Goal: Information Seeking & Learning: Learn about a topic

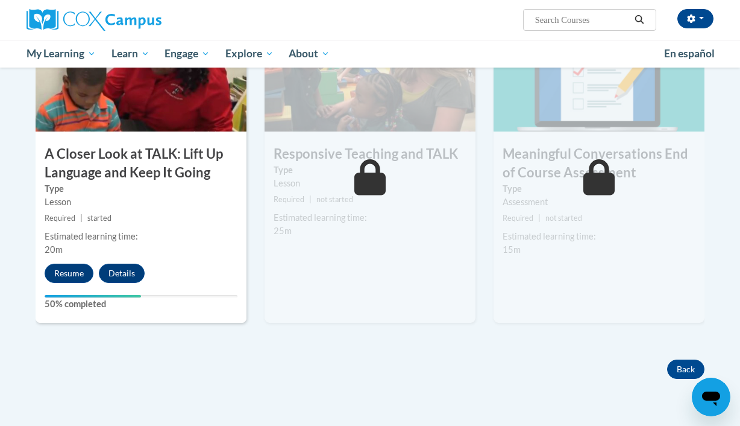
scroll to position [655, 0]
click at [78, 276] on button "Resume" at bounding box center [69, 272] width 49 height 19
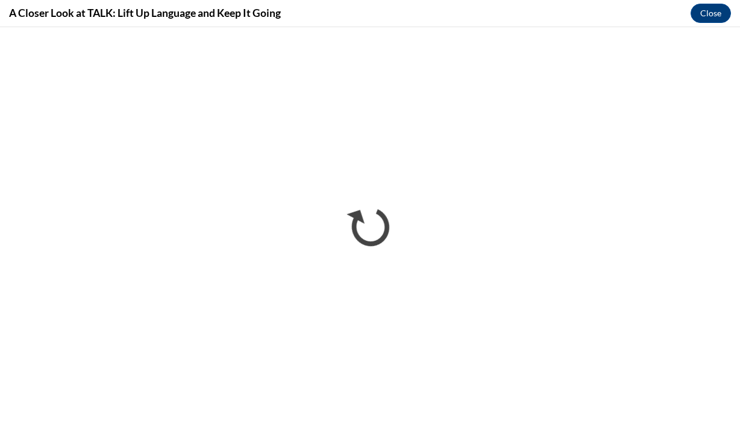
scroll to position [0, 0]
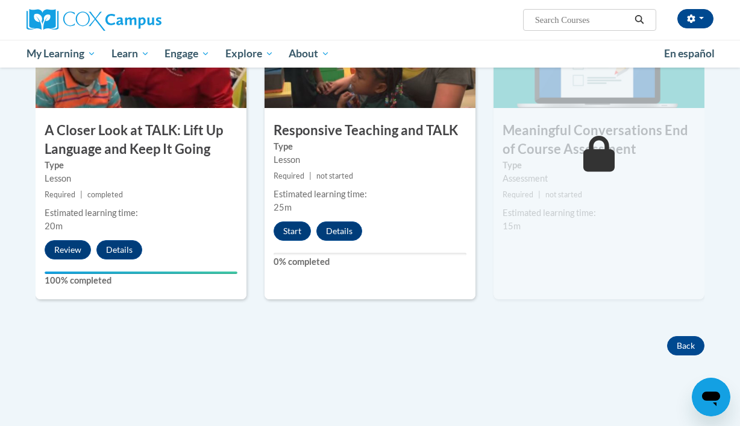
scroll to position [688, 0]
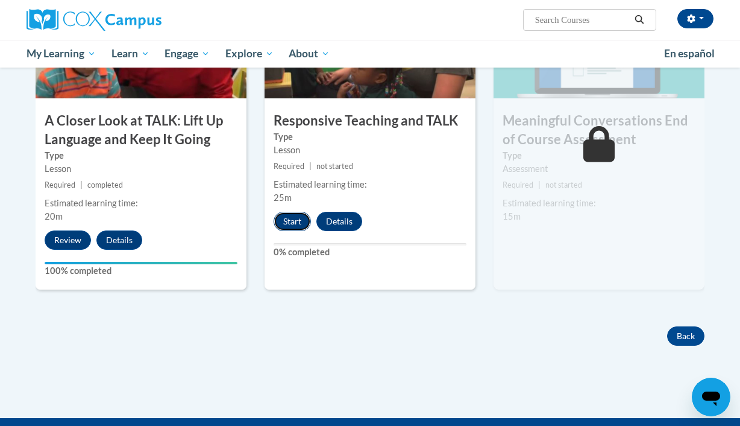
click at [292, 224] on button "Start" at bounding box center [292, 221] width 37 height 19
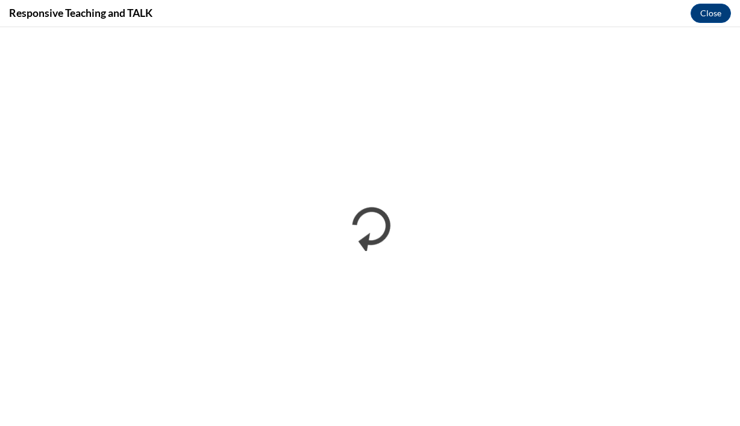
scroll to position [0, 0]
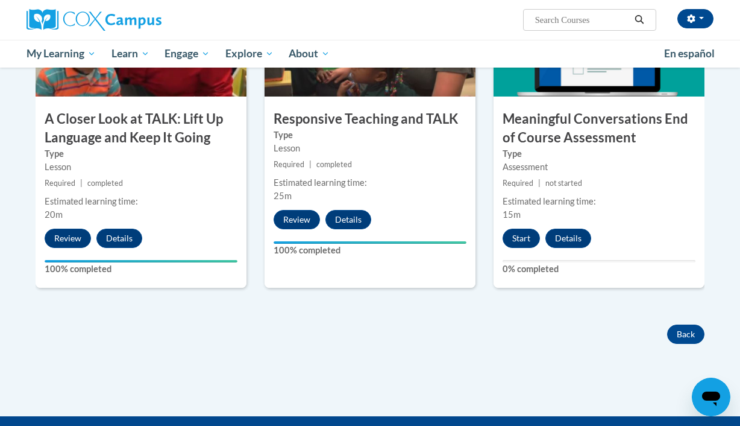
scroll to position [682, 0]
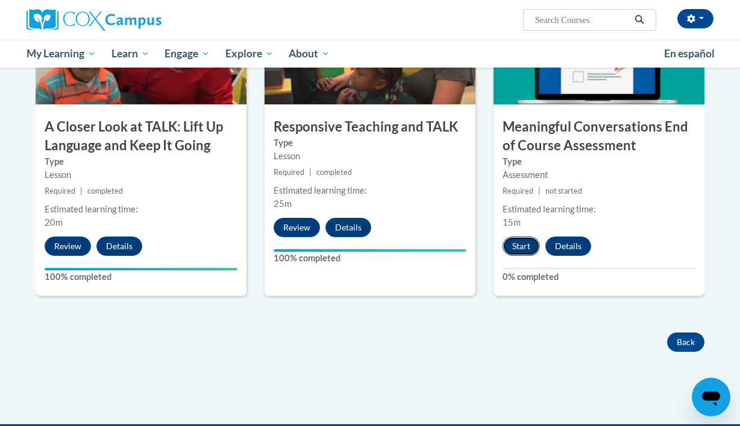
click at [517, 250] on button "Start" at bounding box center [521, 245] width 37 height 19
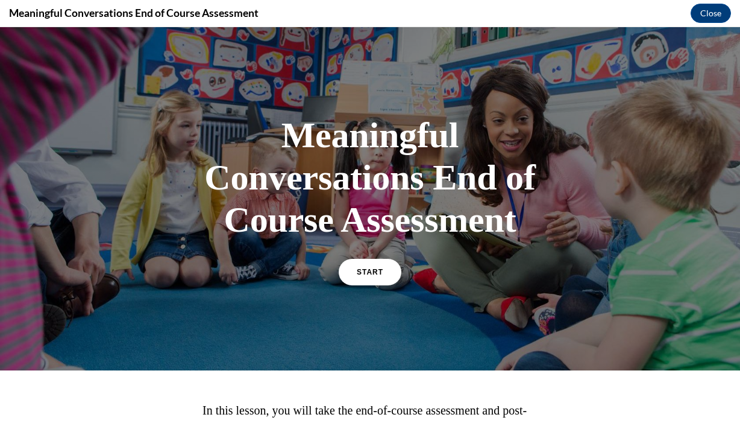
scroll to position [131, 0]
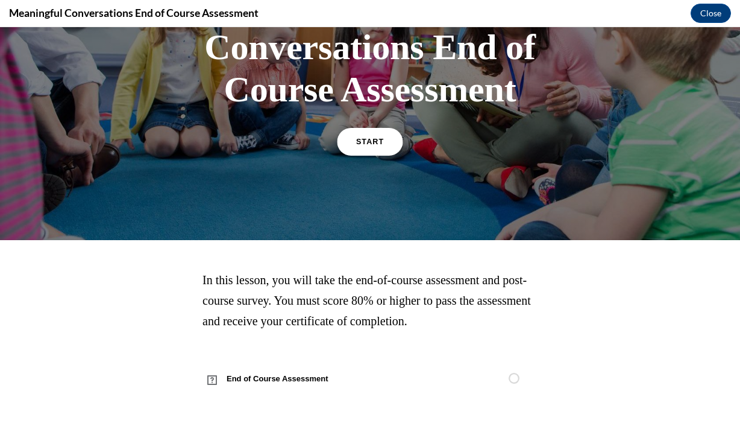
click at [368, 140] on span "START" at bounding box center [370, 141] width 28 height 9
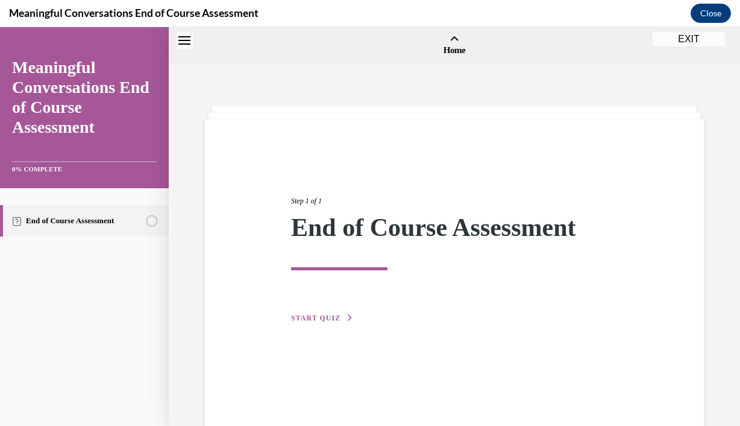
scroll to position [37, 0]
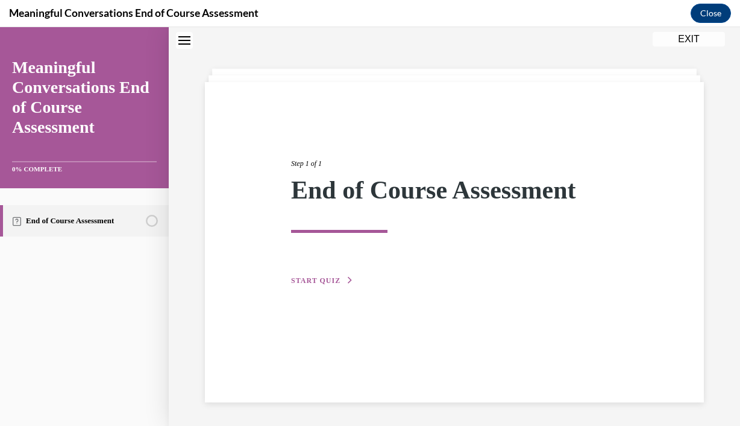
click at [307, 282] on span "START QUIZ" at bounding box center [315, 280] width 49 height 8
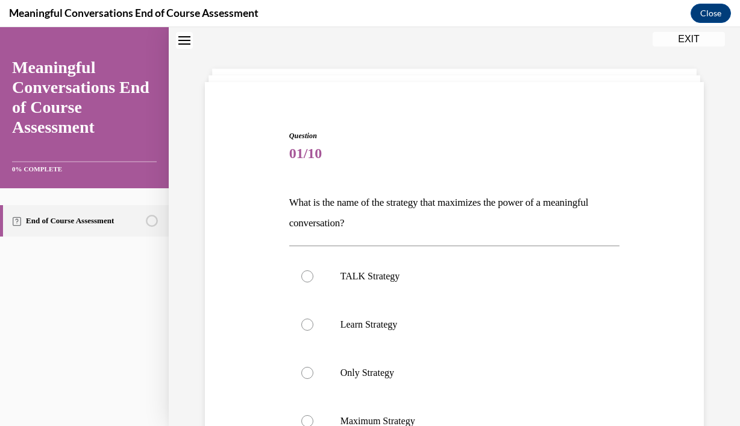
click at [304, 217] on p "What is the name of the strategy that maximizes the power of a meaningful conve…" at bounding box center [454, 212] width 331 height 41
click at [333, 286] on label "TALK Strategy" at bounding box center [454, 276] width 331 height 48
click at [313, 282] on input "TALK Strategy" at bounding box center [307, 276] width 12 height 12
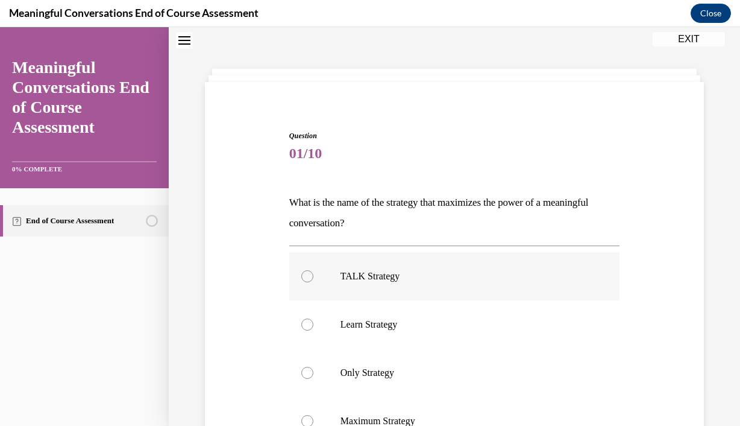
radio input "true"
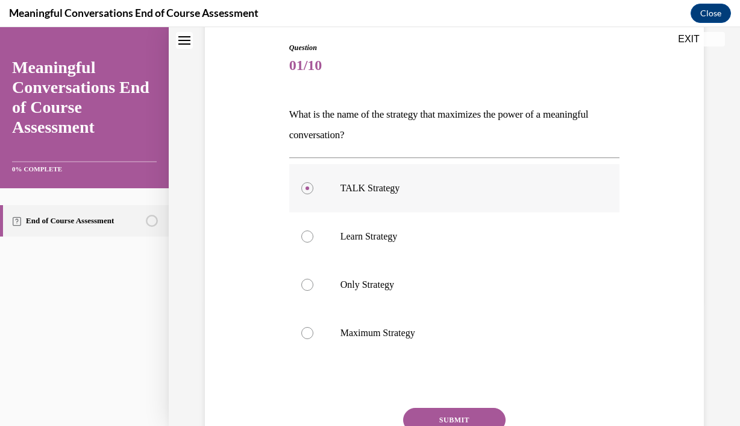
scroll to position [230, 0]
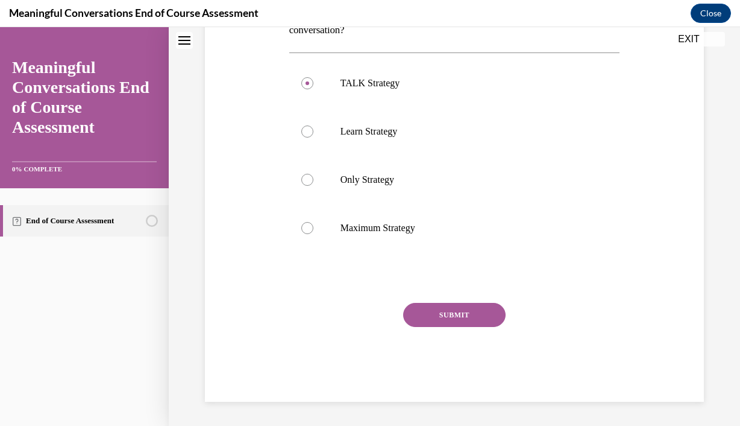
click at [443, 312] on button "SUBMIT" at bounding box center [454, 315] width 102 height 24
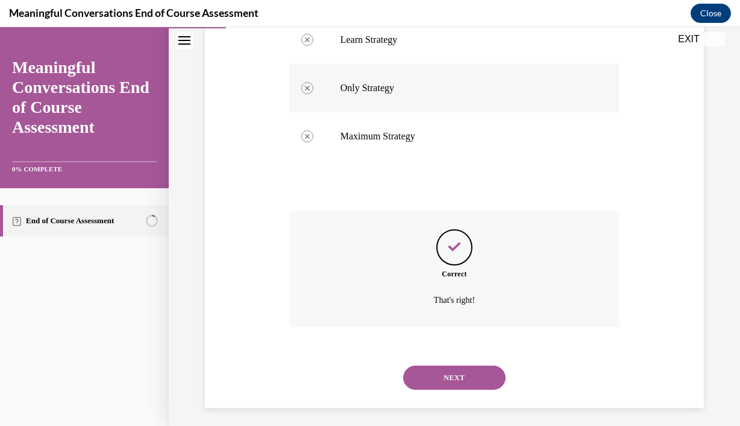
scroll to position [328, 0]
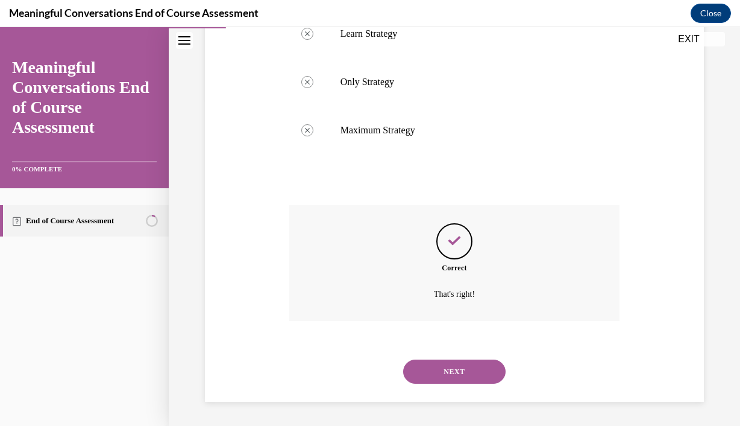
click at [440, 375] on button "NEXT" at bounding box center [454, 371] width 102 height 24
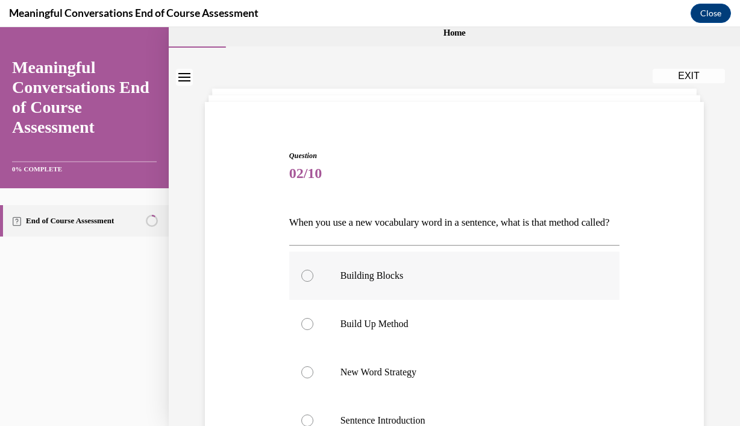
scroll to position [22, 0]
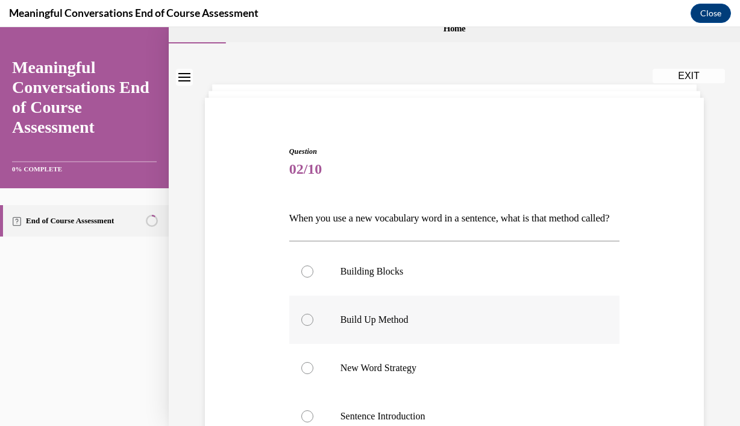
click at [357, 326] on p "Build Up Method" at bounding box center [466, 319] width 250 height 12
click at [313, 326] on input "Build Up Method" at bounding box center [307, 319] width 12 height 12
radio input "true"
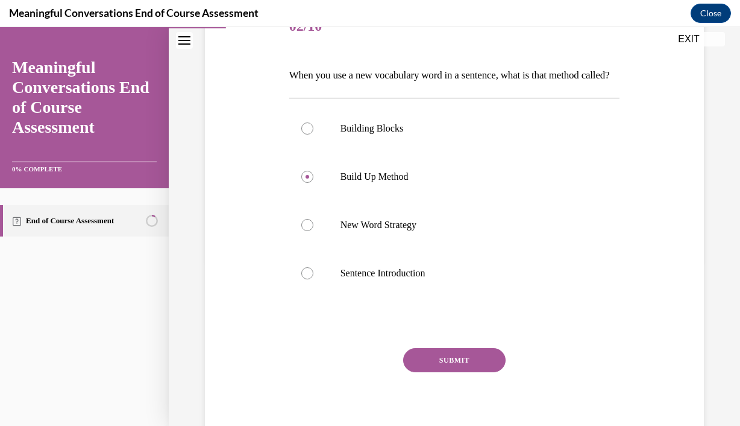
click at [444, 371] on button "SUBMIT" at bounding box center [454, 360] width 102 height 24
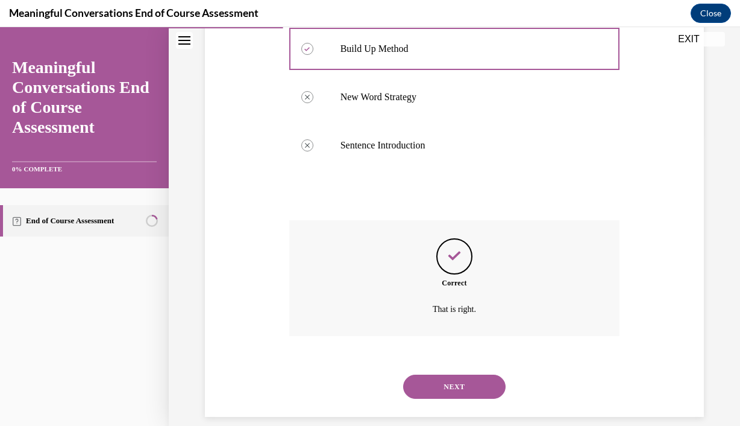
scroll to position [328, 0]
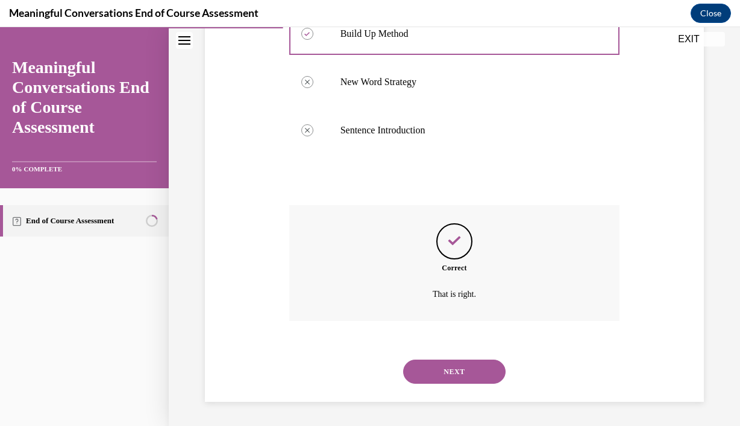
click at [436, 393] on div "NEXT" at bounding box center [454, 371] width 331 height 48
click at [435, 378] on button "NEXT" at bounding box center [454, 371] width 102 height 24
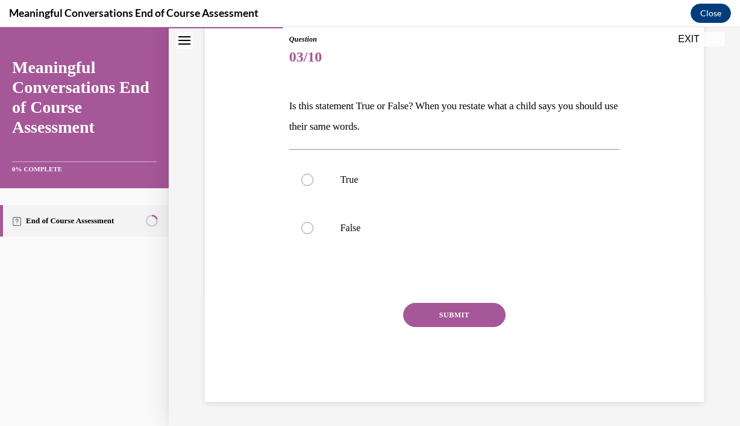
scroll to position [134, 0]
click at [367, 230] on p "False" at bounding box center [466, 228] width 250 height 12
click at [313, 230] on input "False" at bounding box center [307, 228] width 12 height 12
radio input "true"
click at [415, 303] on button "SUBMIT" at bounding box center [454, 315] width 102 height 24
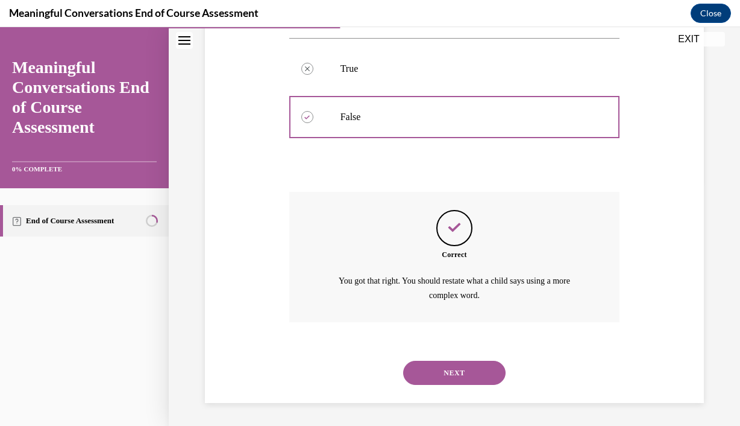
scroll to position [245, 0]
click at [433, 368] on button "NEXT" at bounding box center [454, 372] width 102 height 24
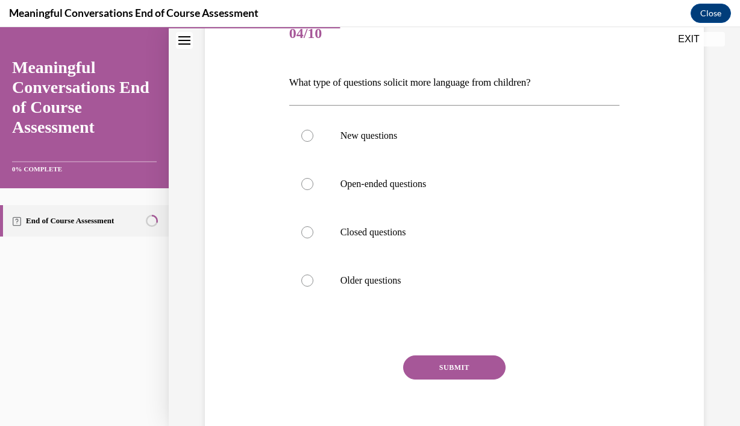
scroll to position [157, 0]
click at [427, 206] on label "Open-ended questions" at bounding box center [454, 184] width 331 height 48
click at [313, 190] on input "Open-ended questions" at bounding box center [307, 184] width 12 height 12
radio input "true"
click at [438, 373] on button "SUBMIT" at bounding box center [454, 367] width 102 height 24
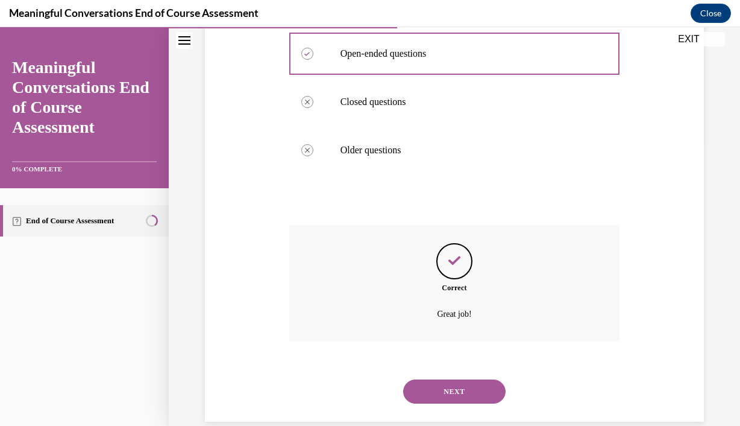
scroll to position [307, 0]
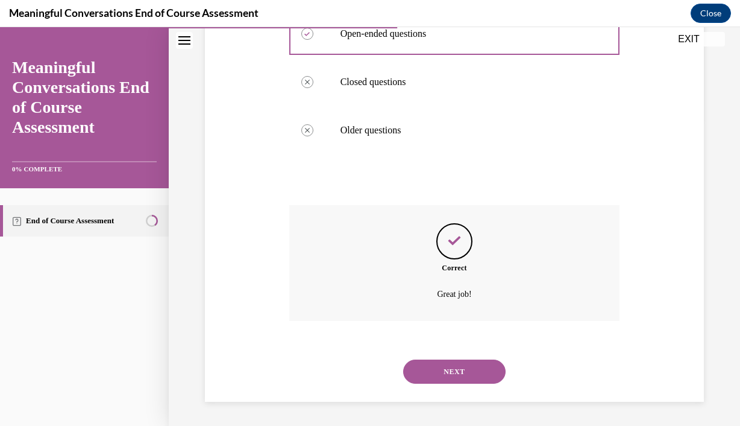
click at [452, 373] on button "NEXT" at bounding box center [454, 371] width 102 height 24
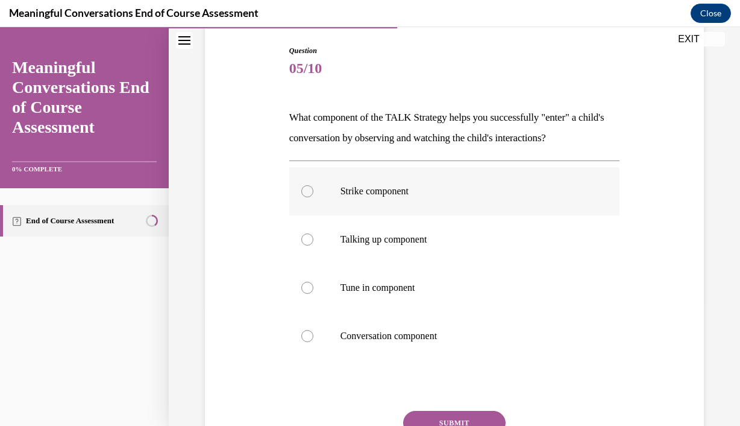
scroll to position [131, 0]
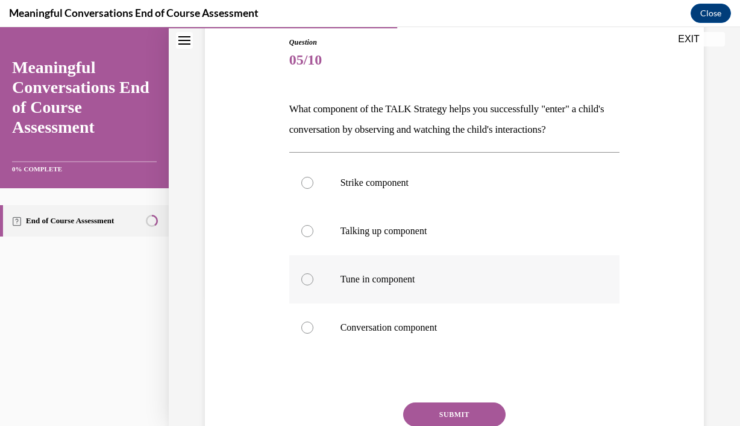
click at [423, 283] on p "Tune in component" at bounding box center [466, 279] width 250 height 12
click at [313, 283] on input "Tune in component" at bounding box center [307, 279] width 12 height 12
radio input "true"
click at [439, 405] on button "SUBMIT" at bounding box center [454, 414] width 102 height 24
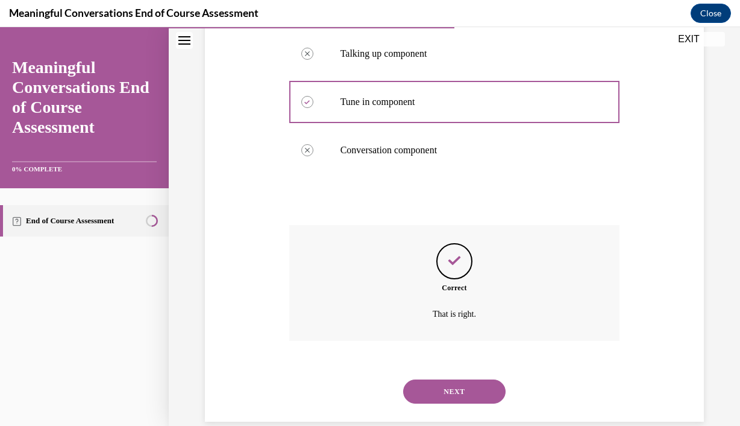
scroll to position [328, 0]
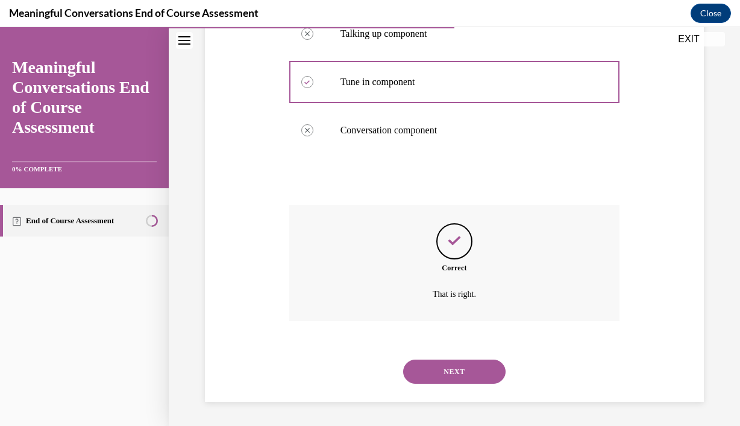
click at [442, 369] on button "NEXT" at bounding box center [454, 371] width 102 height 24
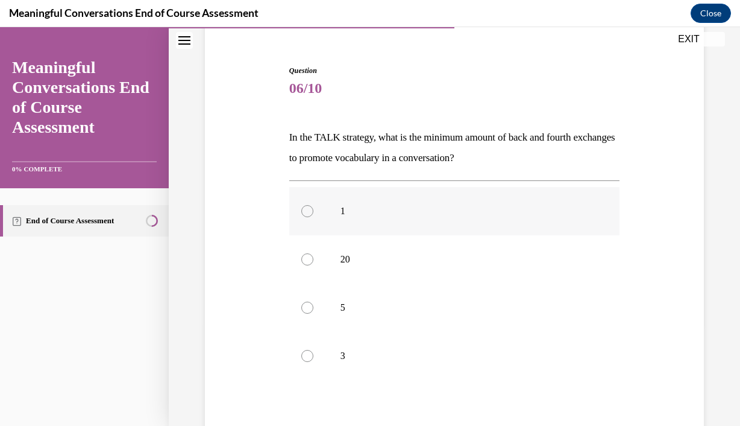
scroll to position [104, 0]
click at [410, 314] on label "5" at bounding box center [454, 306] width 331 height 48
click at [313, 312] on input "5" at bounding box center [307, 306] width 12 height 12
radio input "true"
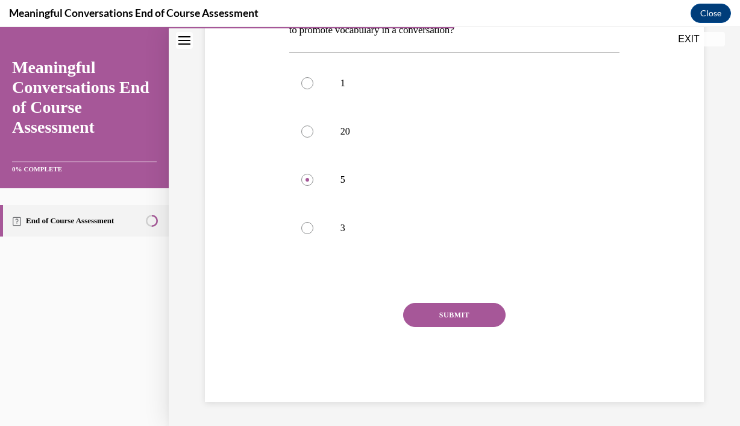
click at [421, 323] on button "SUBMIT" at bounding box center [454, 315] width 102 height 24
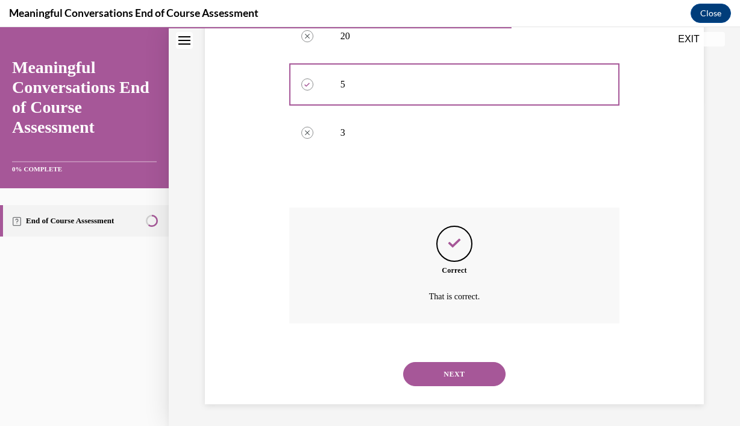
scroll to position [328, 0]
click at [439, 374] on button "NEXT" at bounding box center [454, 371] width 102 height 24
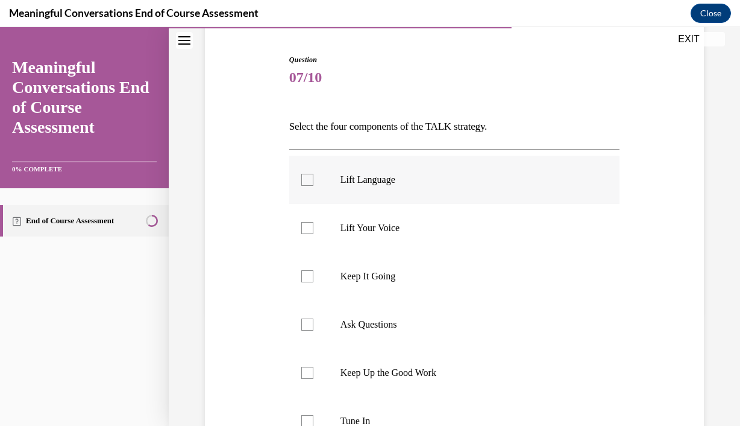
scroll to position [146, 0]
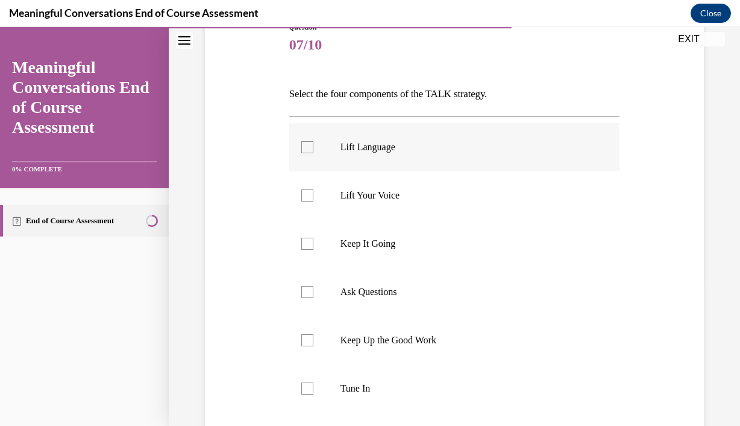
click at [403, 146] on p "Lift Language" at bounding box center [466, 147] width 250 height 12
click at [313, 146] on input "Lift Language" at bounding box center [307, 147] width 12 height 12
checkbox input "true"
click at [380, 248] on p "Keep It Going" at bounding box center [466, 244] width 250 height 12
click at [313, 248] on input "Keep It Going" at bounding box center [307, 244] width 12 height 12
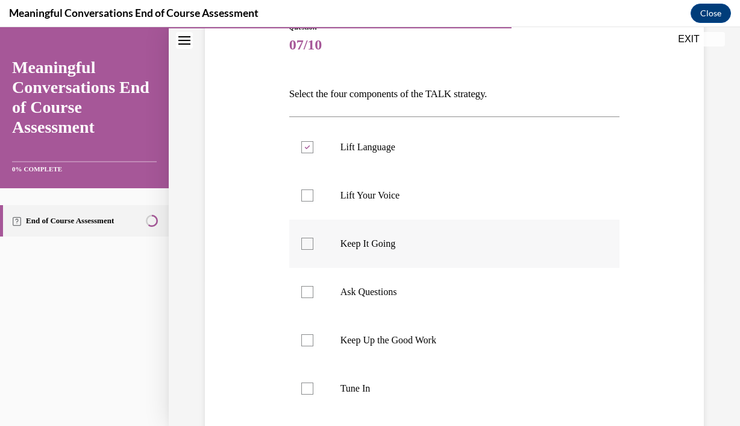
checkbox input "true"
click at [386, 284] on label "Ask Questions" at bounding box center [454, 292] width 331 height 48
click at [313, 286] on input "Ask Questions" at bounding box center [307, 292] width 12 height 12
checkbox input "true"
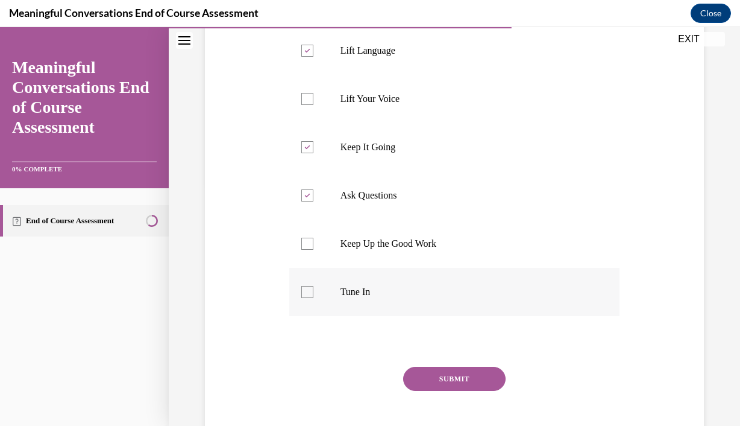
scroll to position [254, 0]
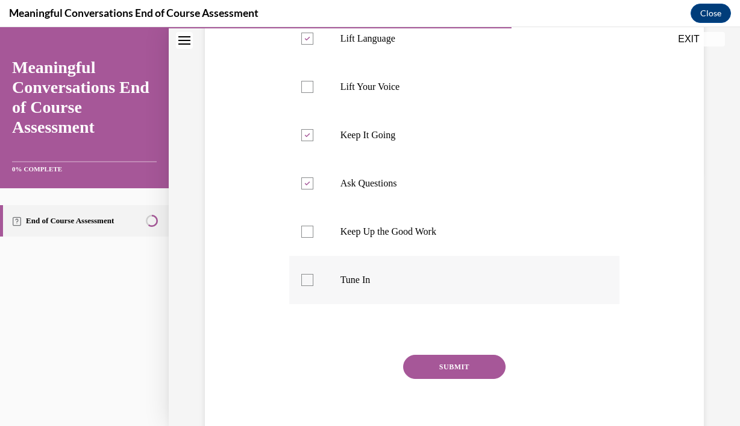
click at [384, 304] on div "Lift Language Lift Your Voice Keep It Going Ask Questions Keep Up the Good Work…" at bounding box center [454, 159] width 331 height 302
click at [381, 297] on label "Tune In" at bounding box center [454, 280] width 331 height 48
click at [313, 286] on input "Tune In" at bounding box center [307, 280] width 12 height 12
checkbox input "true"
click at [454, 361] on button "SUBMIT" at bounding box center [454, 366] width 102 height 24
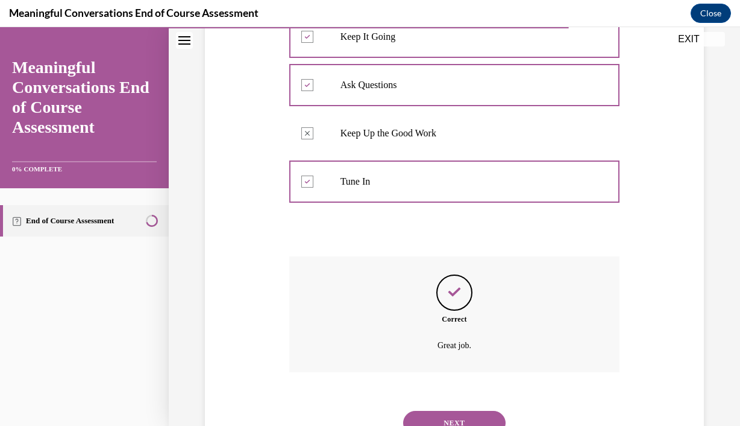
scroll to position [404, 0]
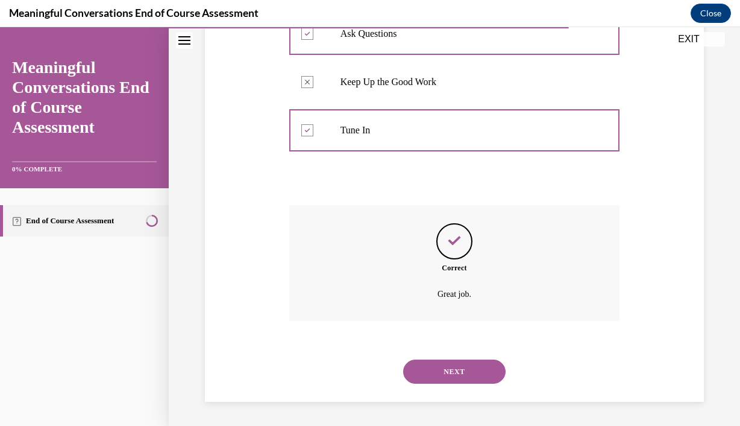
click at [445, 365] on button "NEXT" at bounding box center [454, 371] width 102 height 24
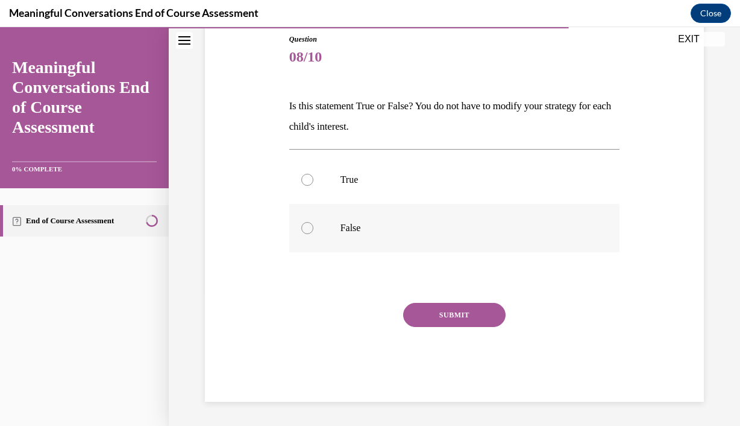
click at [405, 207] on label "False" at bounding box center [454, 228] width 331 height 48
click at [313, 222] on input "False" at bounding box center [307, 228] width 12 height 12
radio input "true"
click at [414, 317] on button "SUBMIT" at bounding box center [454, 315] width 102 height 24
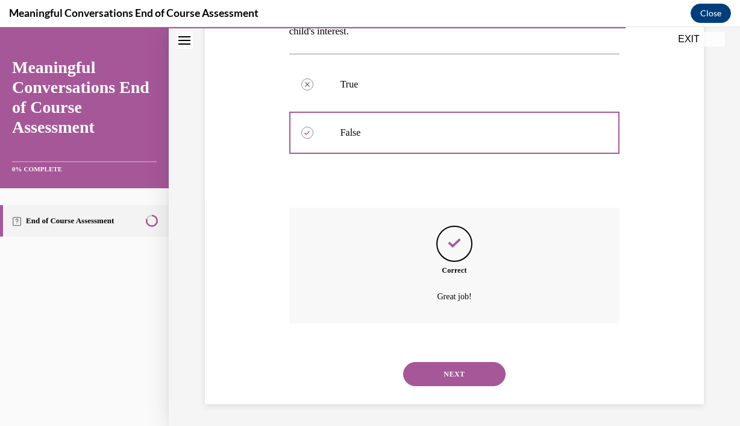
scroll to position [232, 0]
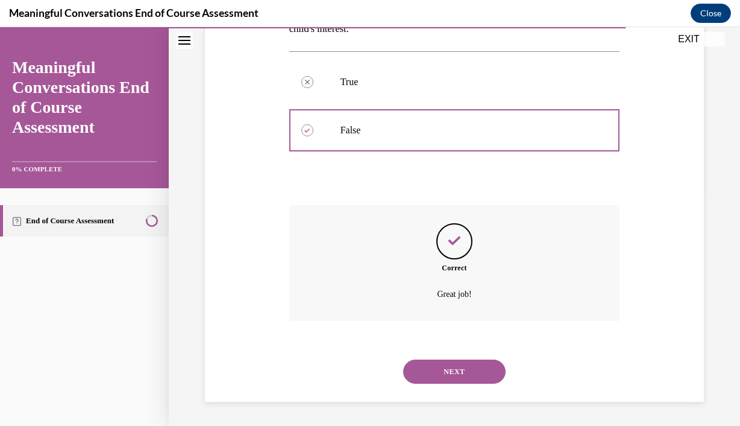
click at [444, 380] on button "NEXT" at bounding box center [454, 371] width 102 height 24
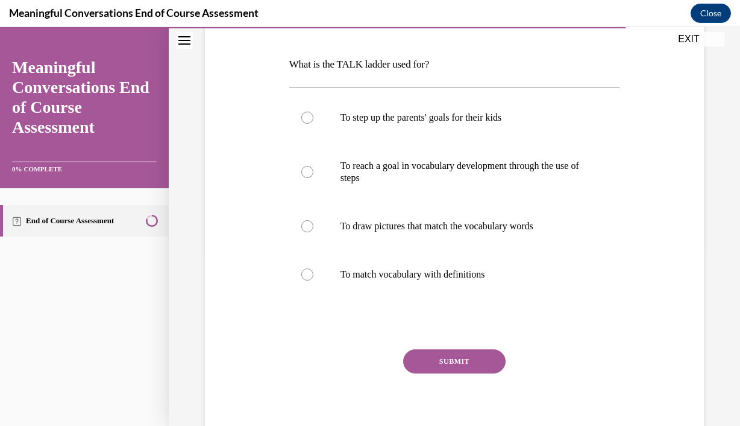
scroll to position [175, 0]
click at [401, 172] on p "To reach a goal in vocabulary development through the use of steps" at bounding box center [466, 172] width 250 height 24
click at [313, 172] on input "To reach a goal in vocabulary development through the use of steps" at bounding box center [307, 172] width 12 height 12
radio input "true"
click at [444, 350] on button "SUBMIT" at bounding box center [454, 361] width 102 height 24
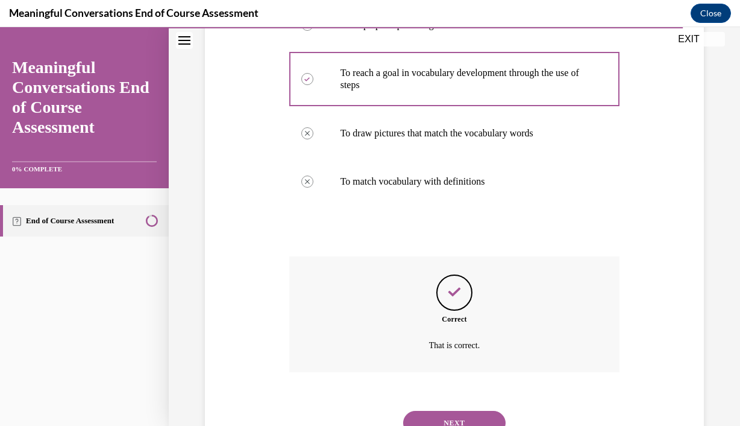
scroll to position [320, 0]
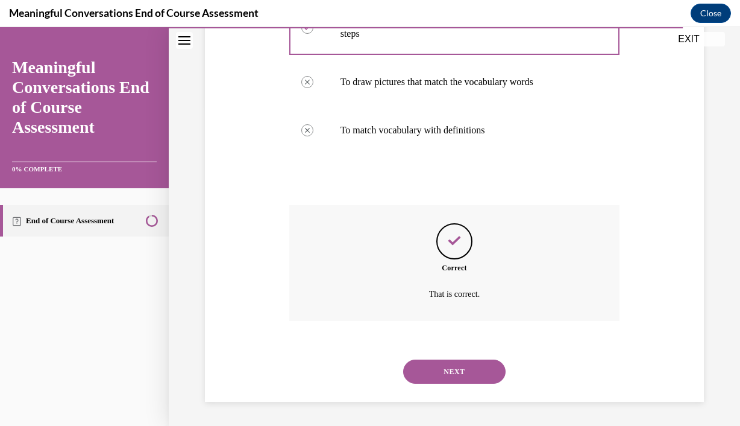
click at [451, 371] on button "NEXT" at bounding box center [454, 371] width 102 height 24
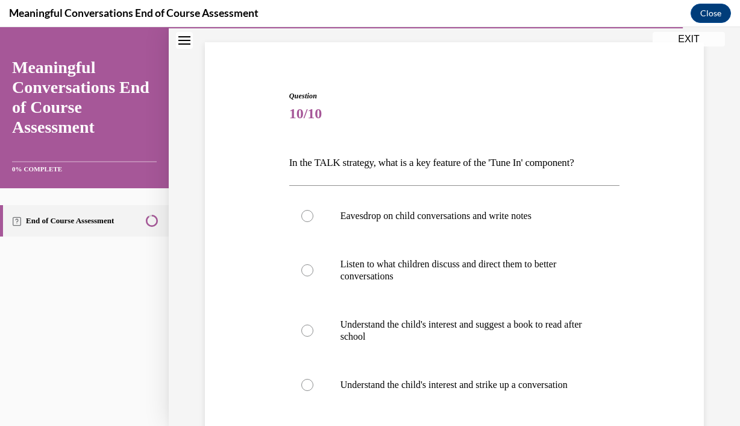
scroll to position [139, 0]
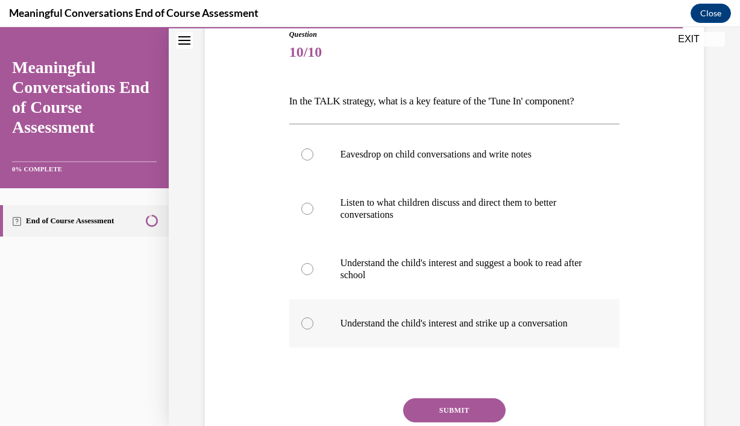
click at [412, 323] on p "Understand the child's interest and strike up a conversation" at bounding box center [466, 323] width 250 height 12
click at [313, 323] on input "Understand the child's interest and strike up a conversation" at bounding box center [307, 323] width 12 height 12
radio input "true"
click at [445, 411] on button "SUBMIT" at bounding box center [454, 410] width 102 height 24
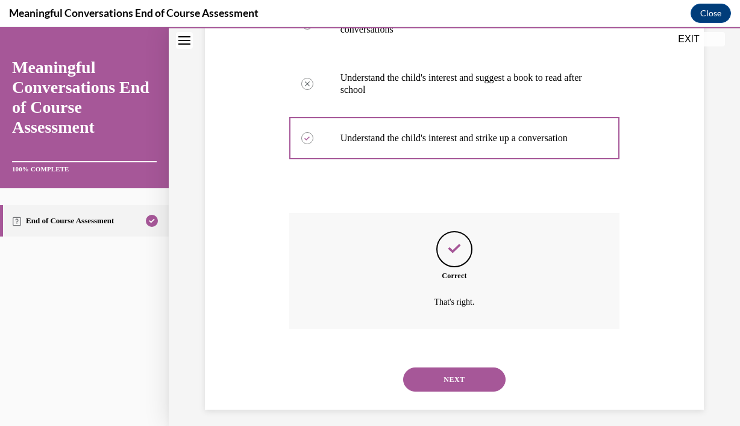
scroll to position [344, 0]
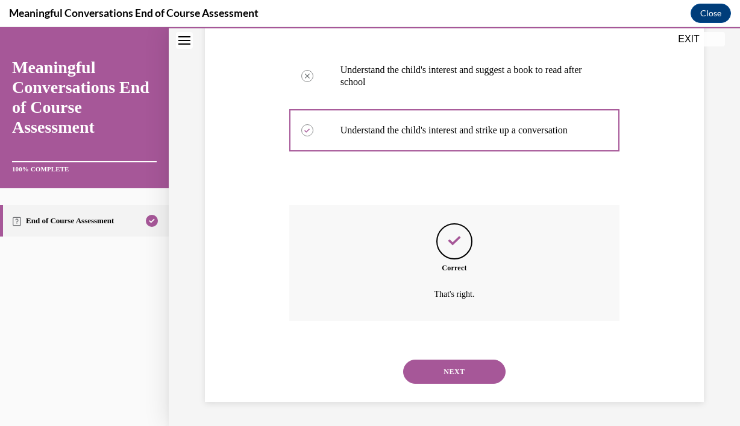
click at [446, 362] on button "NEXT" at bounding box center [454, 371] width 102 height 24
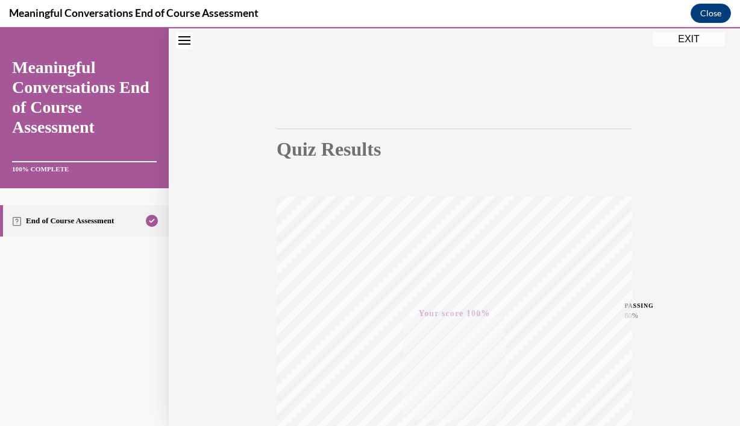
scroll to position [0, 0]
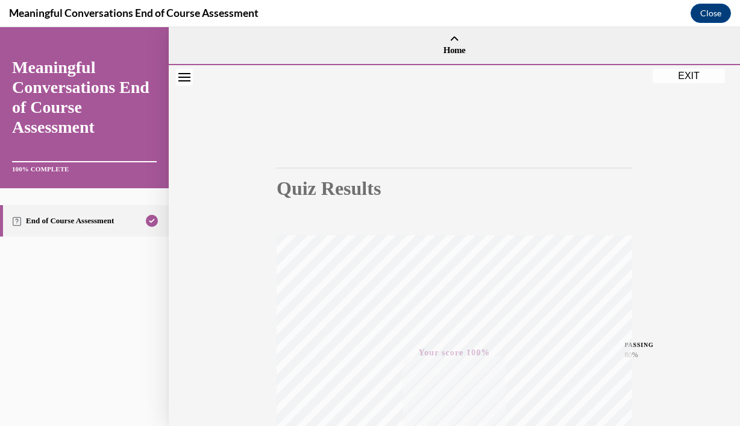
click at [672, 82] on button "EXIT" at bounding box center [689, 76] width 72 height 14
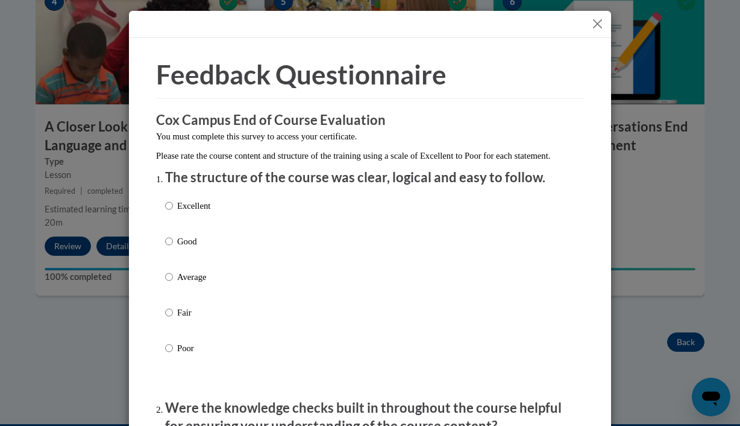
click at [599, 33] on div at bounding box center [370, 24] width 482 height 27
click at [599, 27] on button "Close" at bounding box center [597, 23] width 15 height 15
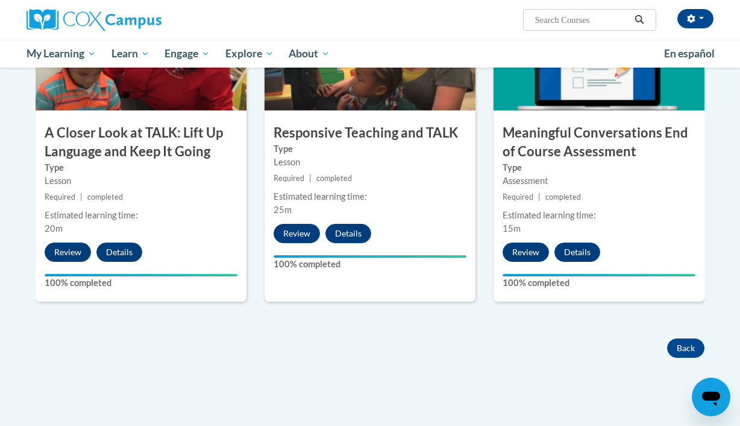
scroll to position [693, 0]
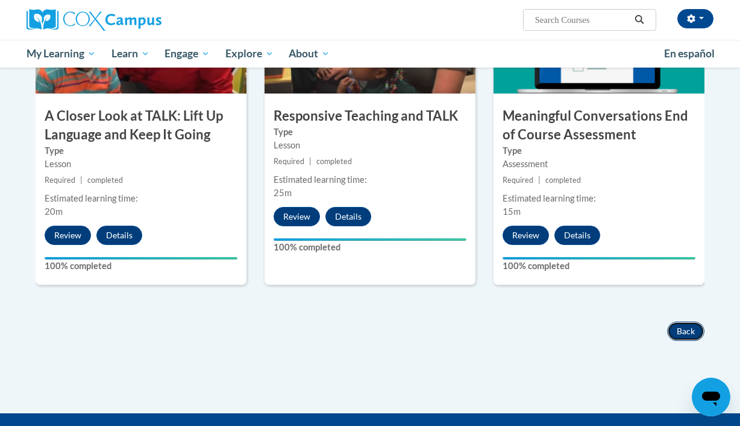
click at [684, 327] on button "Back" at bounding box center [685, 330] width 37 height 19
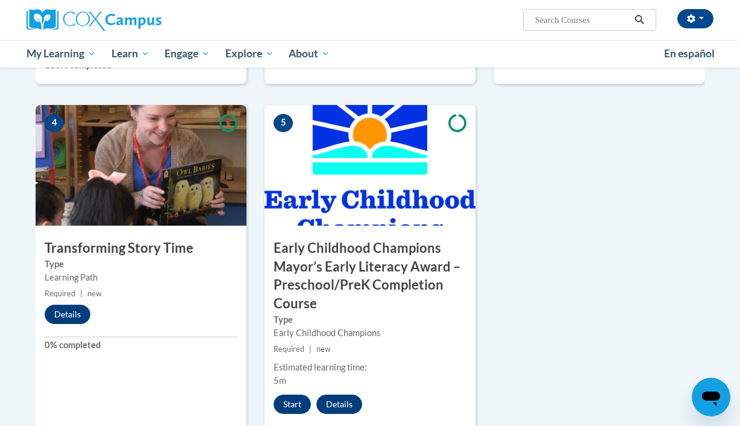
scroll to position [634, 0]
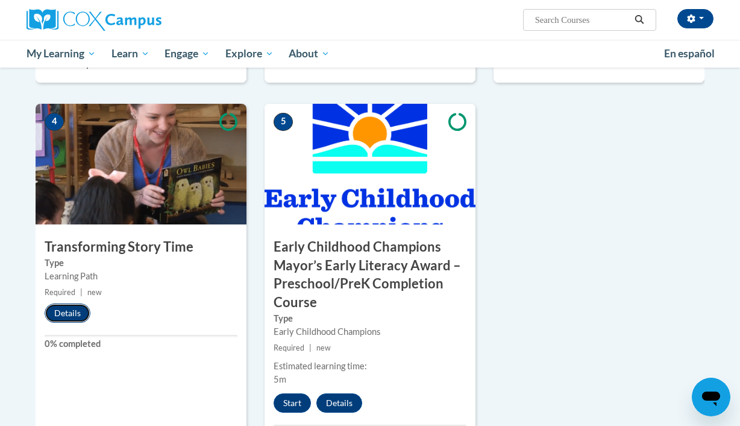
click at [78, 310] on button "Details" at bounding box center [68, 312] width 46 height 19
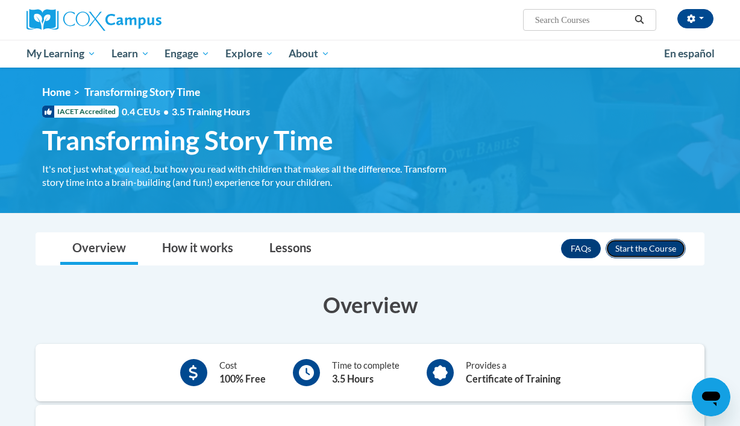
click at [672, 247] on button "Enroll" at bounding box center [646, 248] width 80 height 19
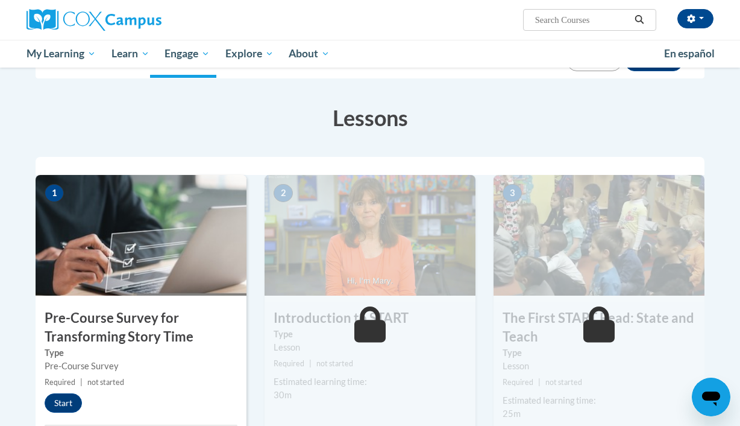
scroll to position [159, 0]
click at [65, 403] on button "Start" at bounding box center [63, 401] width 37 height 19
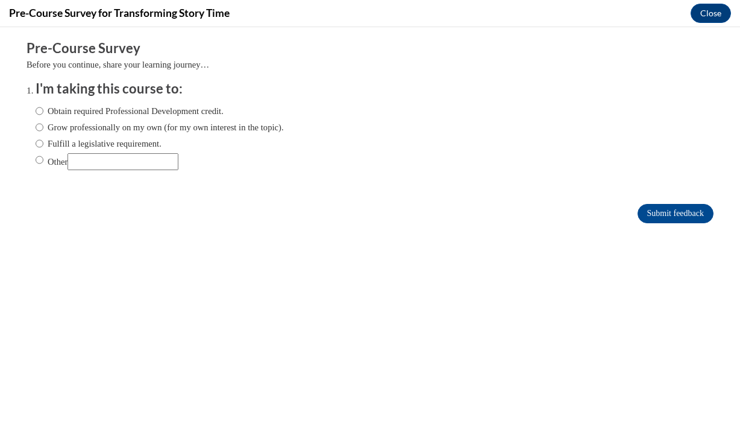
scroll to position [0, 0]
click at [101, 116] on label "Obtain required Professional Development credit." at bounding box center [130, 110] width 188 height 13
click at [43, 116] on input "Obtain required Professional Development credit." at bounding box center [40, 110] width 8 height 13
radio input "true"
click at [682, 211] on input "Submit feedback" at bounding box center [676, 213] width 76 height 19
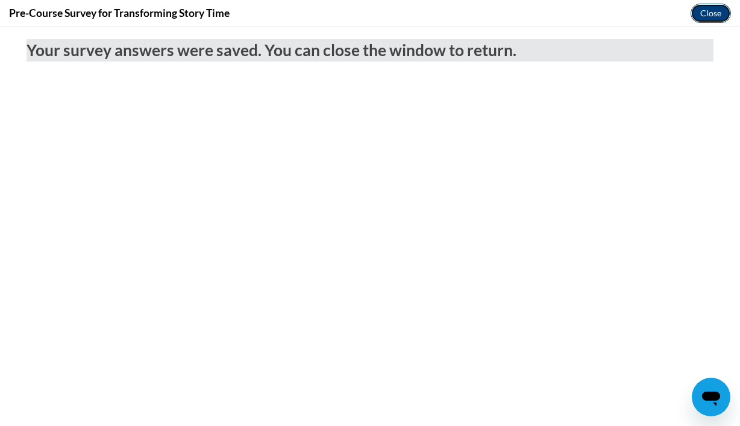
click at [704, 19] on button "Close" at bounding box center [711, 13] width 40 height 19
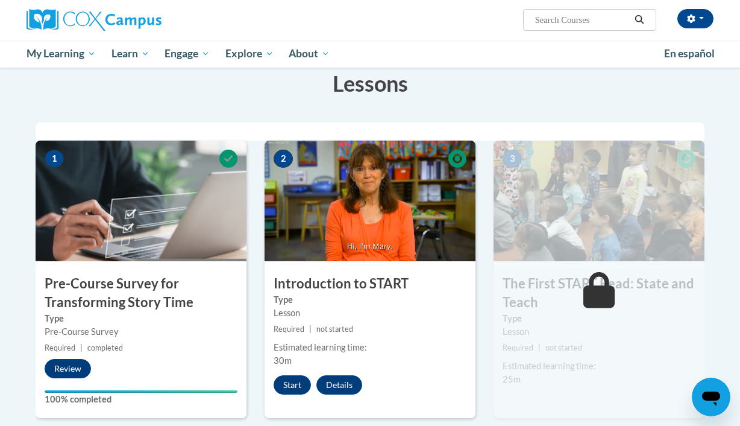
scroll to position [236, 0]
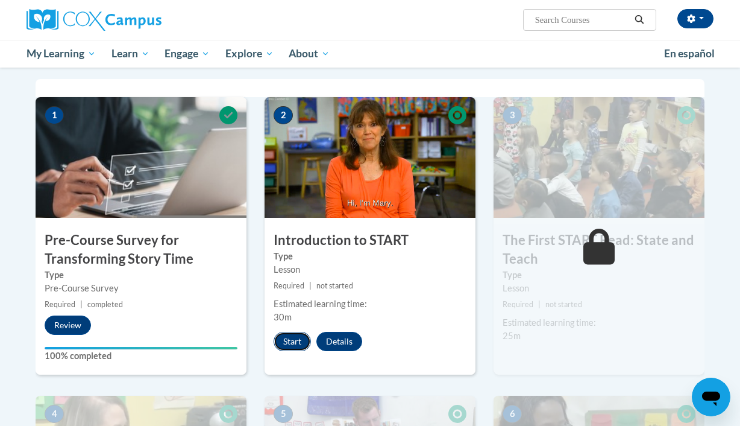
click at [286, 333] on button "Start" at bounding box center [292, 341] width 37 height 19
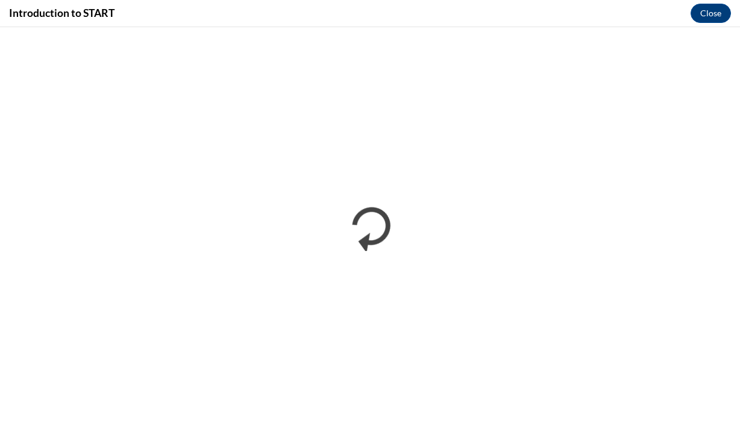
scroll to position [0, 0]
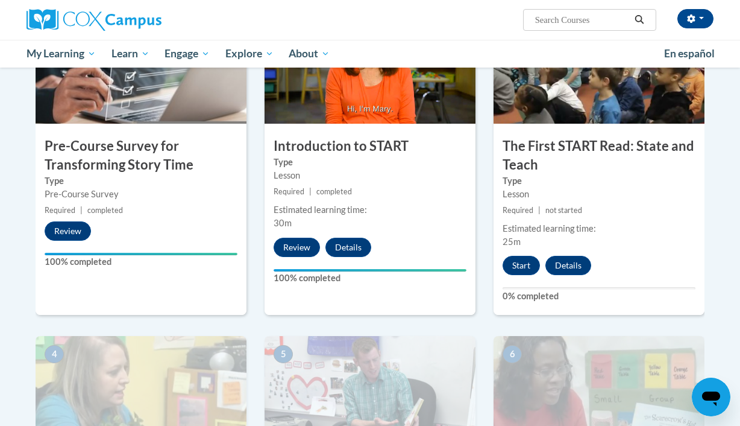
scroll to position [322, 0]
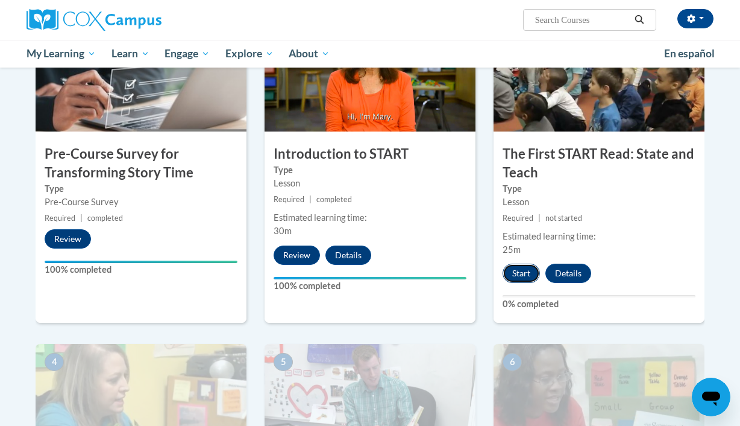
click at [523, 266] on button "Start" at bounding box center [521, 272] width 37 height 19
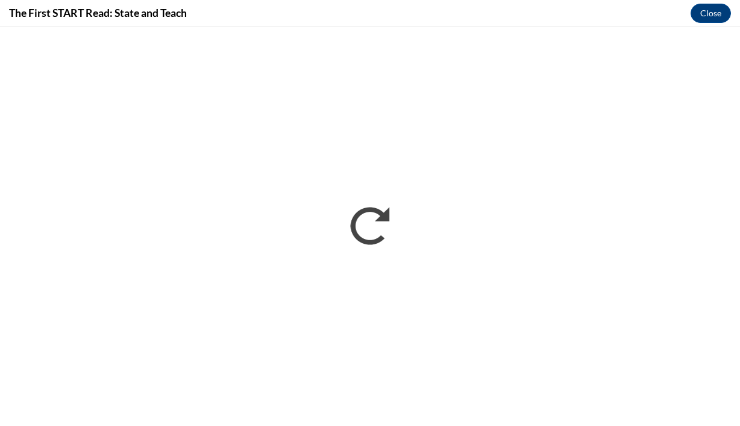
scroll to position [0, 0]
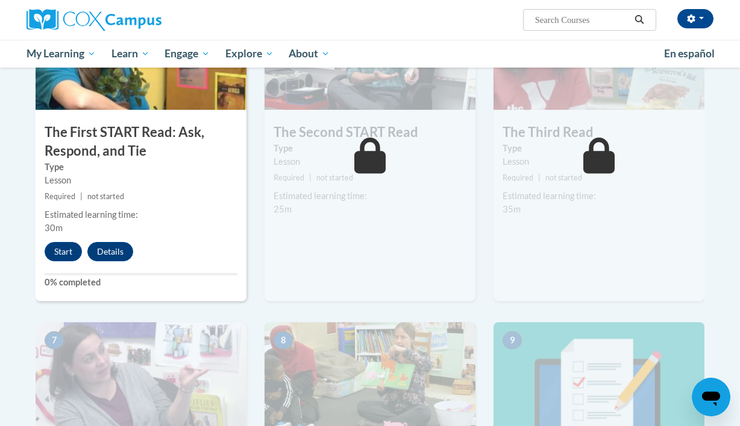
scroll to position [682, 0]
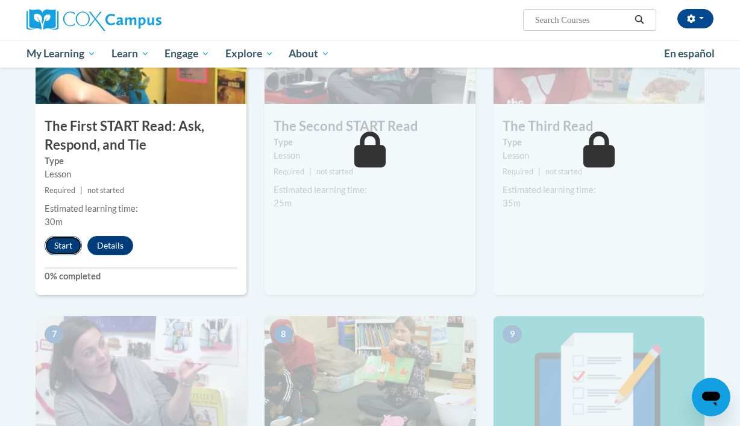
click at [68, 242] on button "Start" at bounding box center [63, 245] width 37 height 19
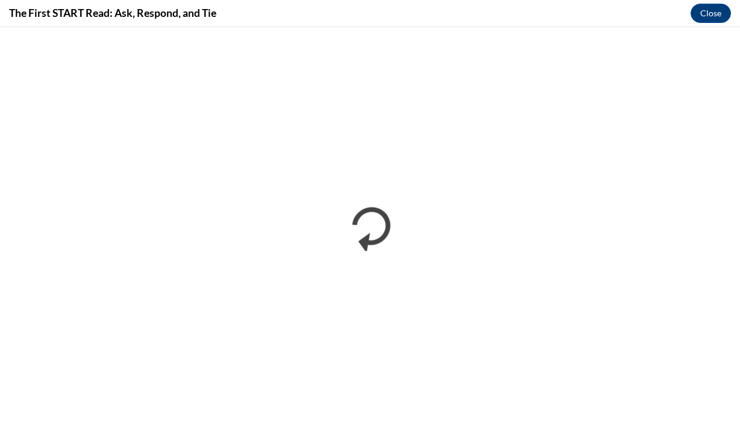
scroll to position [0, 0]
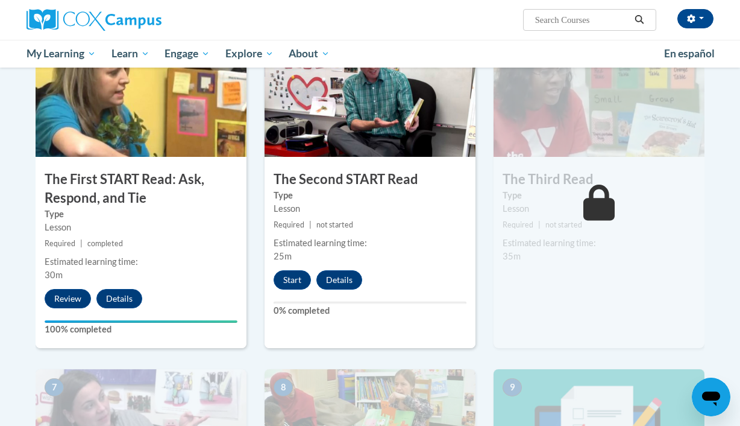
scroll to position [640, 0]
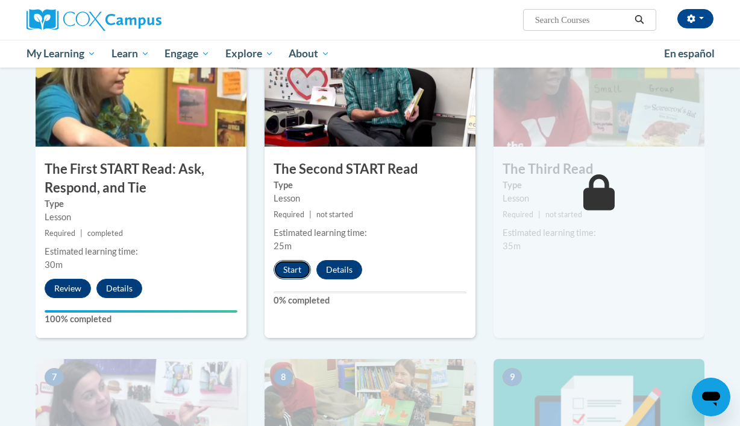
click at [297, 275] on button "Start" at bounding box center [292, 269] width 37 height 19
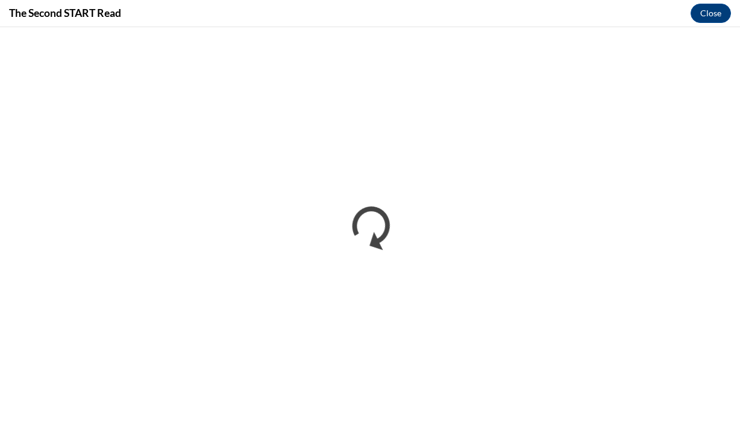
scroll to position [0, 0]
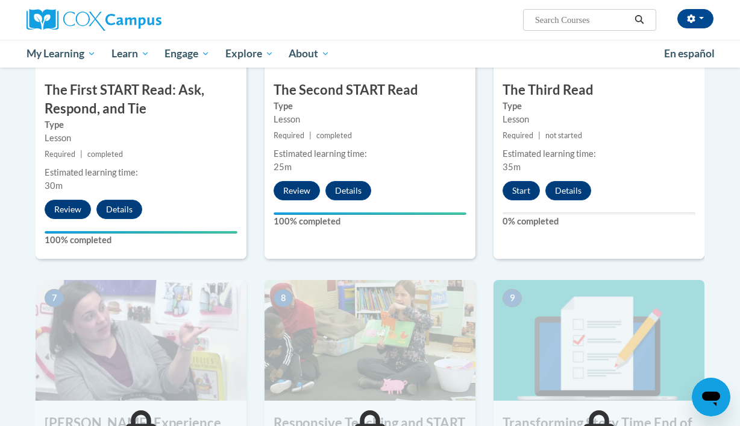
scroll to position [723, 0]
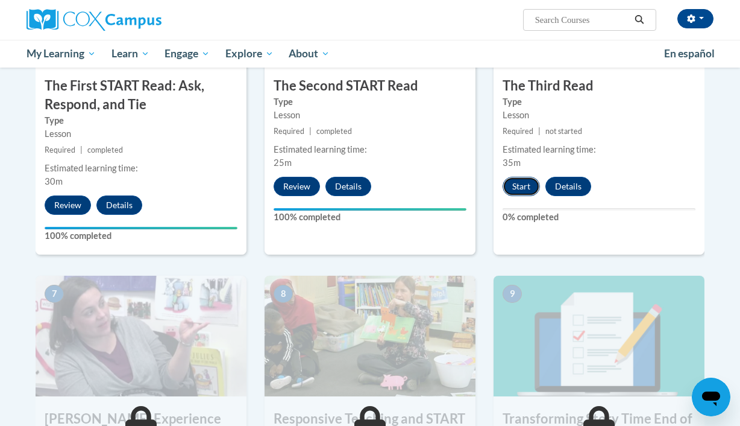
click at [523, 184] on button "Start" at bounding box center [521, 186] width 37 height 19
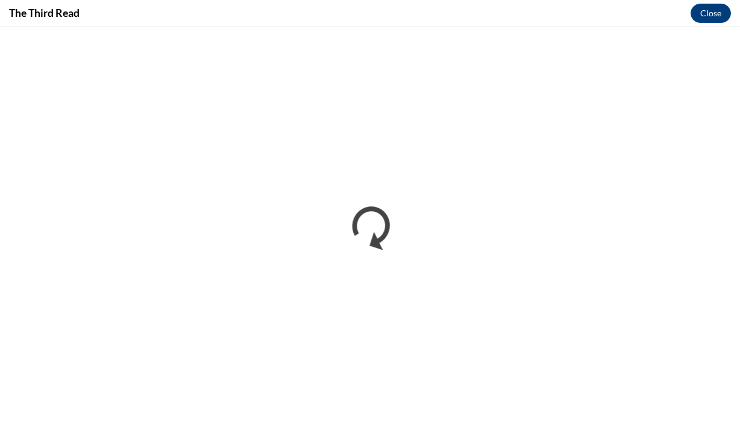
scroll to position [0, 0]
